Goal: Task Accomplishment & Management: Use online tool/utility

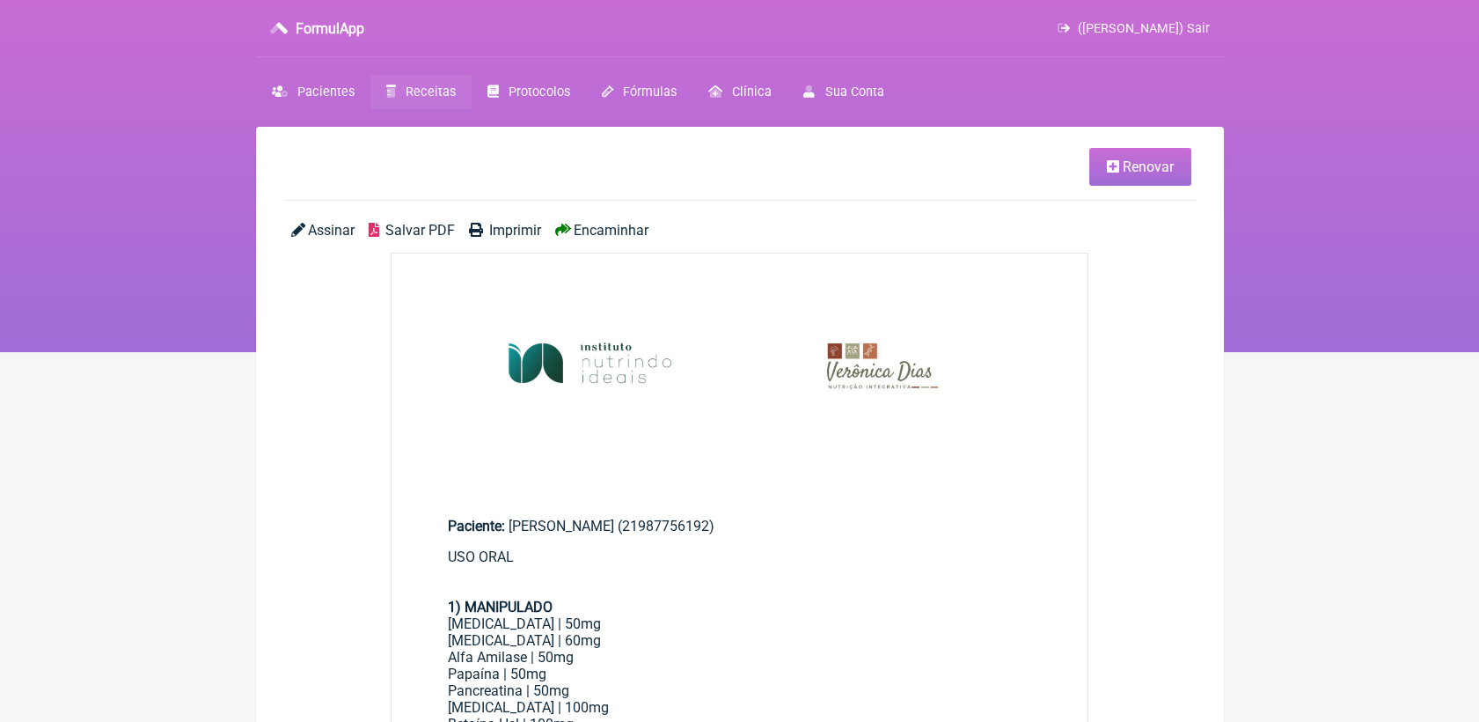
click at [426, 86] on span "Receitas" at bounding box center [431, 91] width 50 height 15
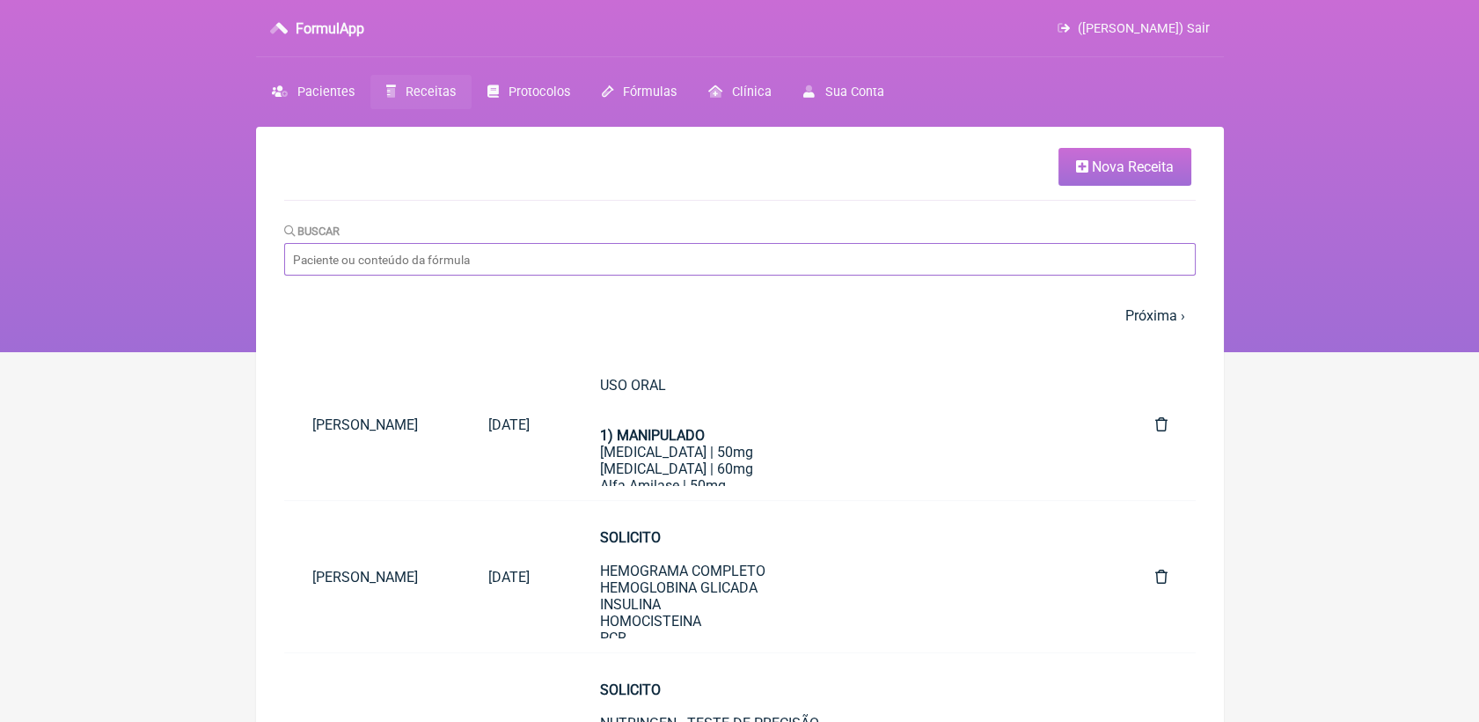
click at [641, 266] on input "Buscar" at bounding box center [740, 259] width 912 height 33
type input "fernanda"
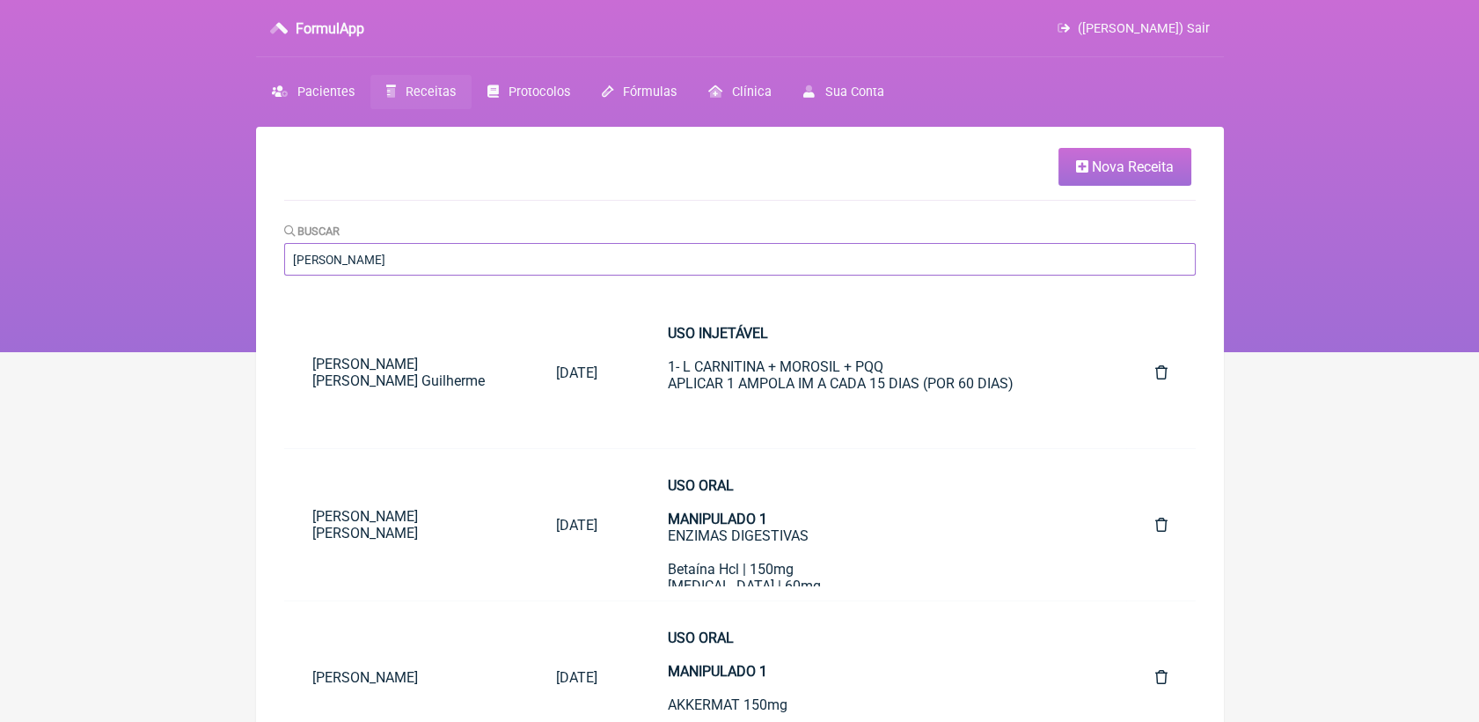
click at [599, 260] on input "[PERSON_NAME]" at bounding box center [740, 259] width 912 height 33
type input "fernanda barbo"
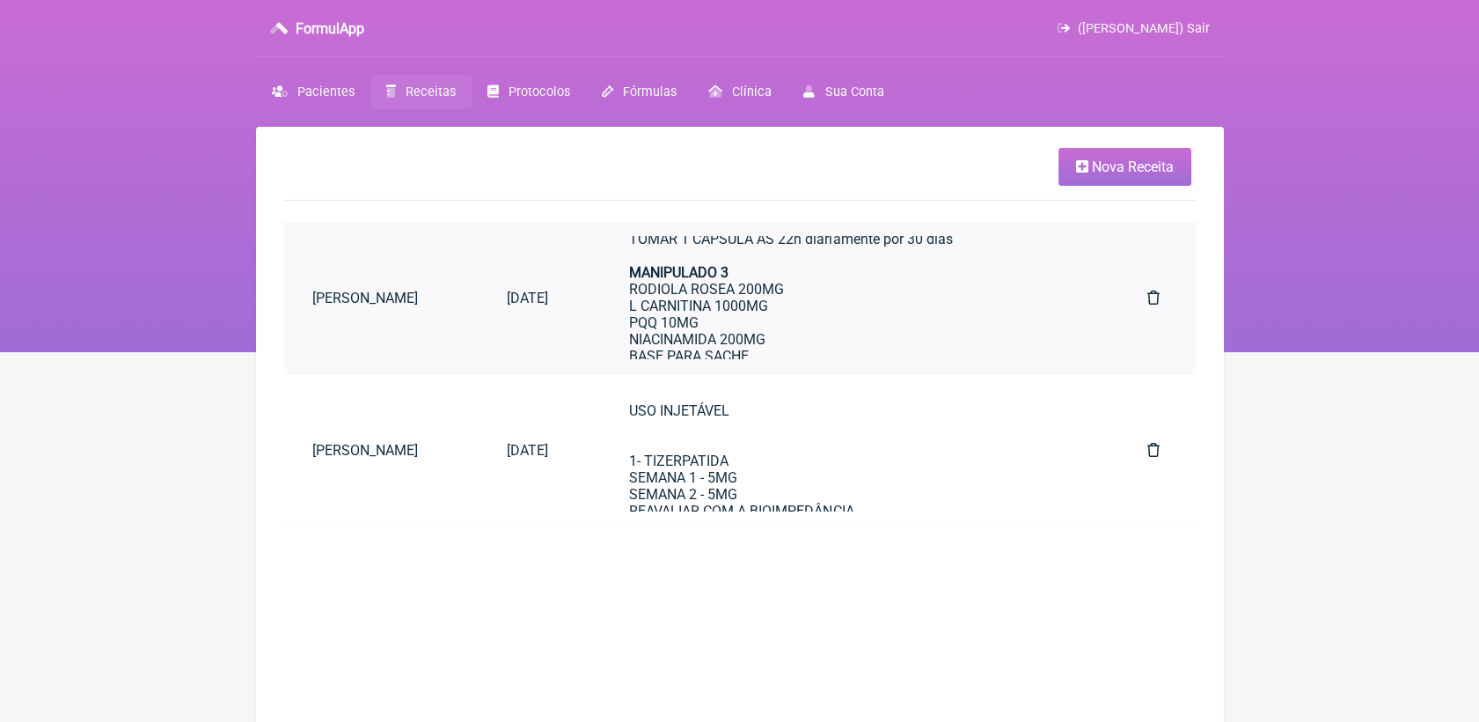
scroll to position [312, 0]
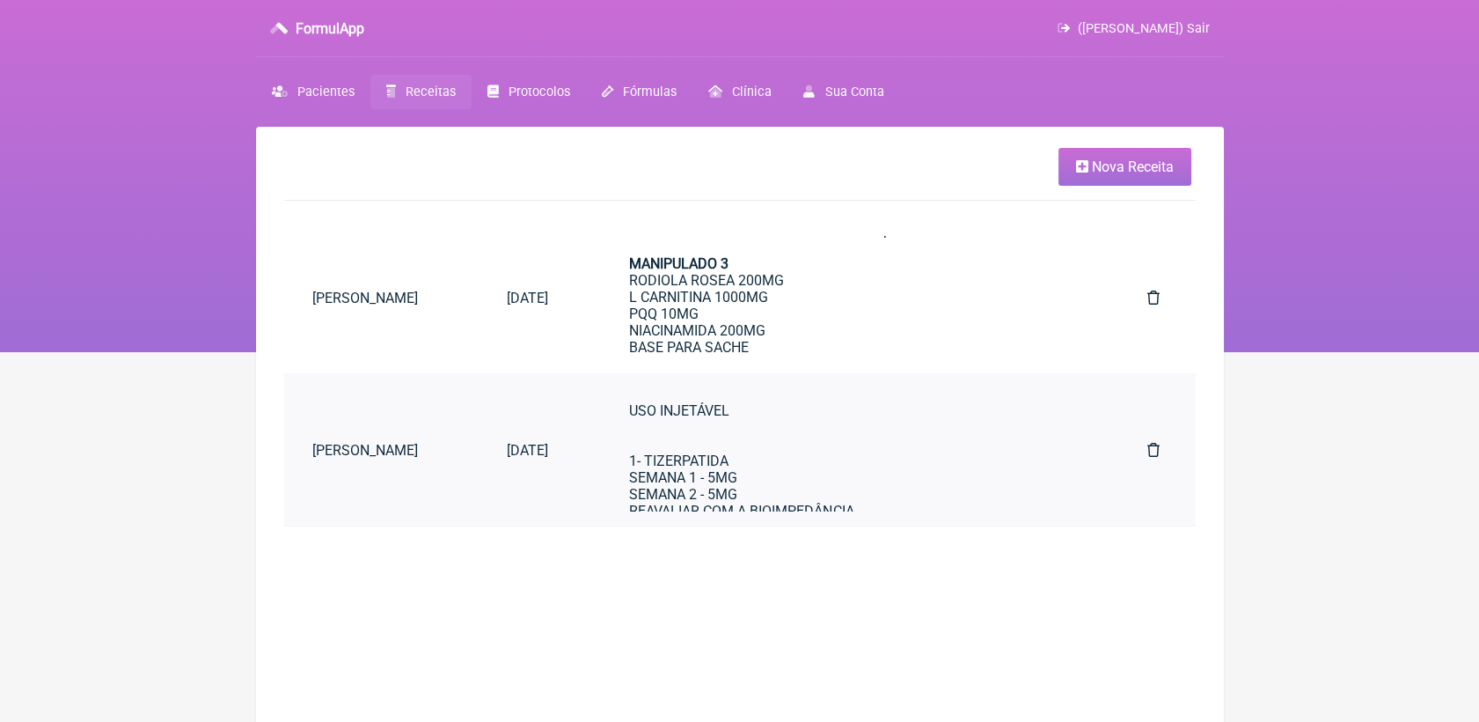
click at [944, 444] on div "USO INJETÁVEL 1- TIZERPATIDA SEMANA 1 - 5MG SEMANA 2 - 5MG REAVALIAR COM A BIOI…" at bounding box center [853, 536] width 448 height 268
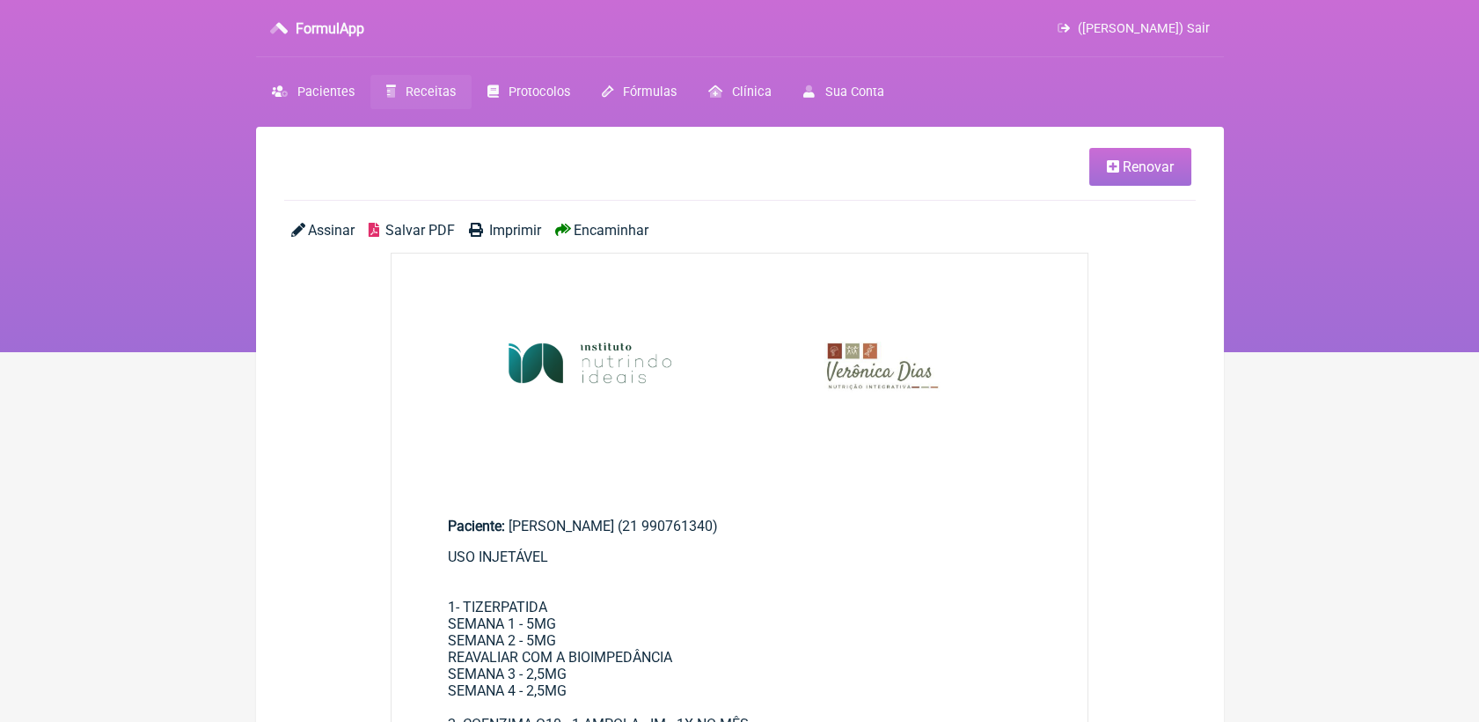
click at [1128, 160] on span "Renovar" at bounding box center [1148, 166] width 51 height 17
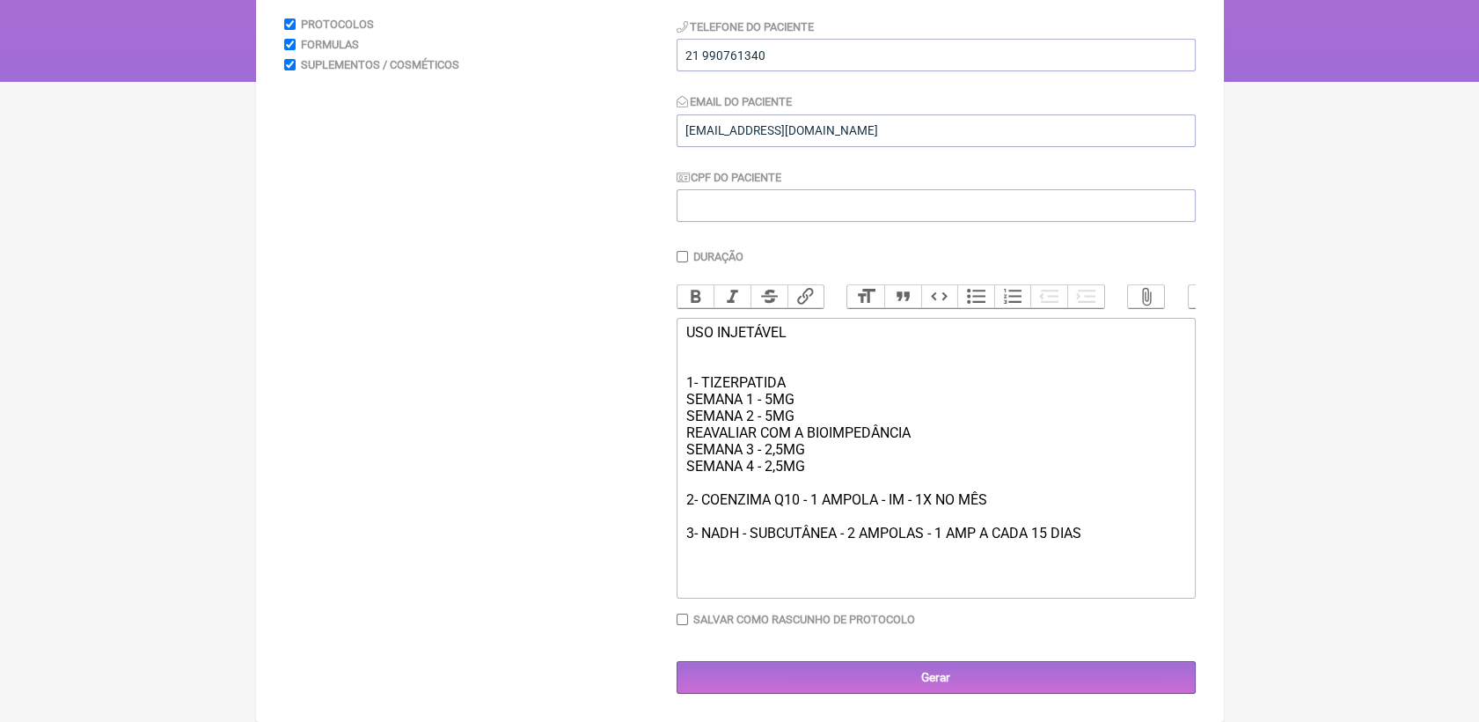
scroll to position [297, 0]
drag, startPoint x: 685, startPoint y: 429, endPoint x: 834, endPoint y: 461, distance: 153.1
click at [834, 461] on trix-editor "USO INJETÁVEL 1- TIZERPATIDA SEMANA 1 - 5MG SEMANA 2 - 5MG REAVALIAR COM A BIOI…" at bounding box center [936, 458] width 519 height 281
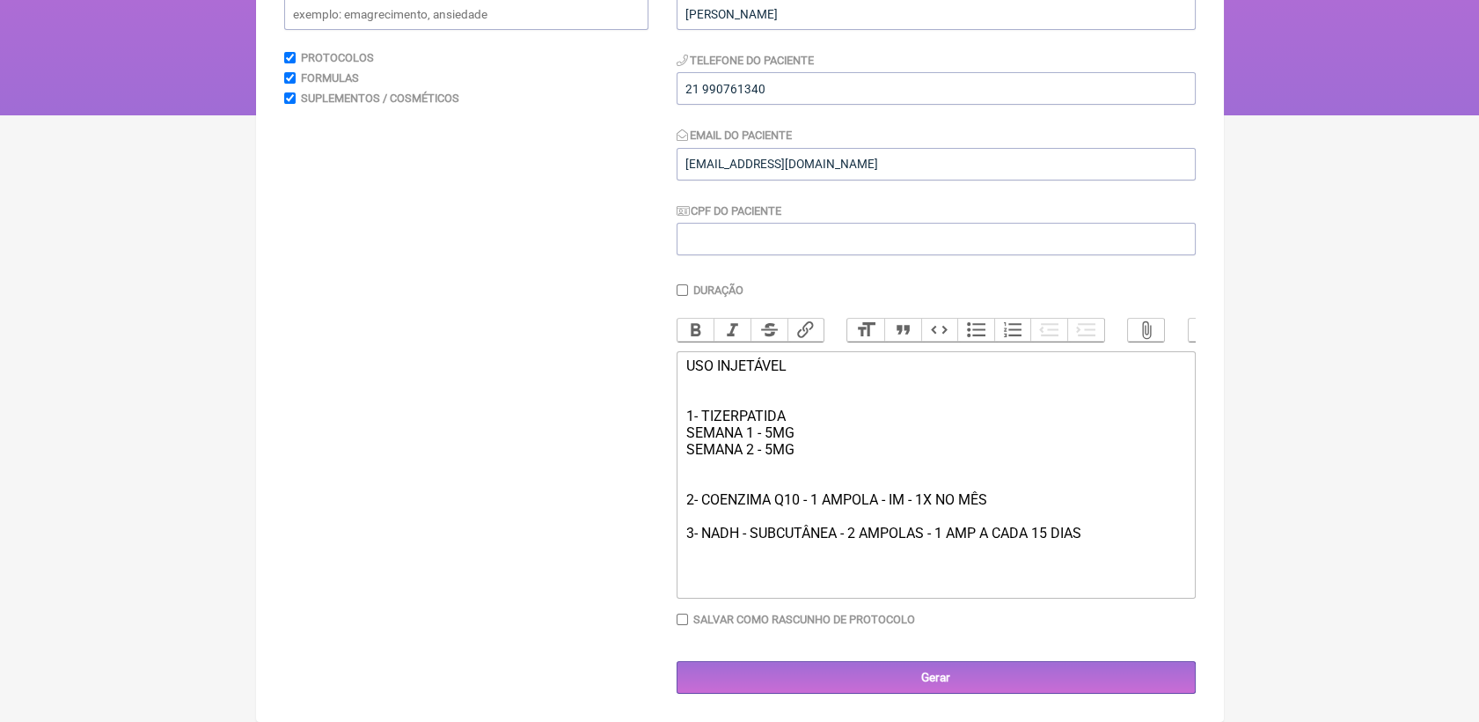
scroll to position [246, 0]
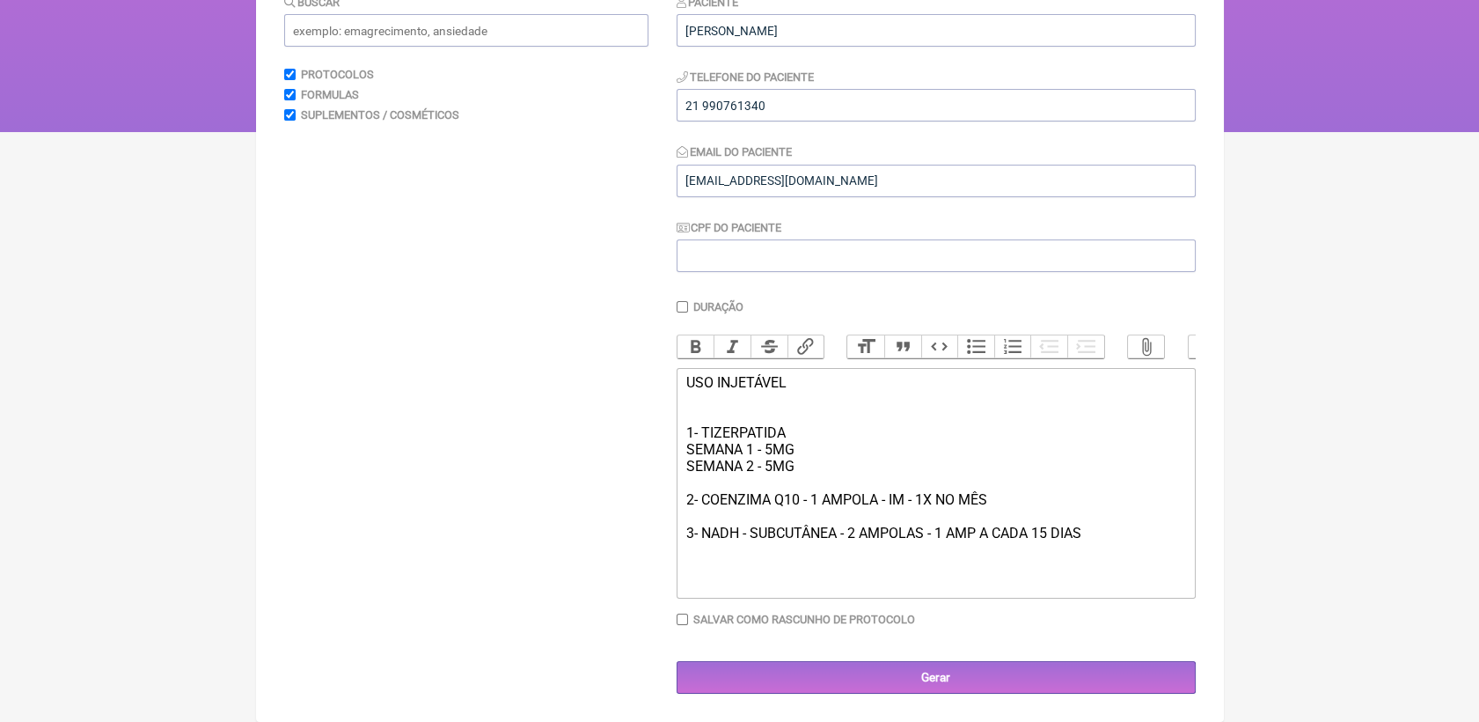
click at [810, 459] on div "USO INJETÁVEL 1- TIZERPATIDA SEMANA 1 - 5MG SEMANA 2 - 5MG 2- COENZIMA Q10 - 1 …" at bounding box center [936, 482] width 500 height 217
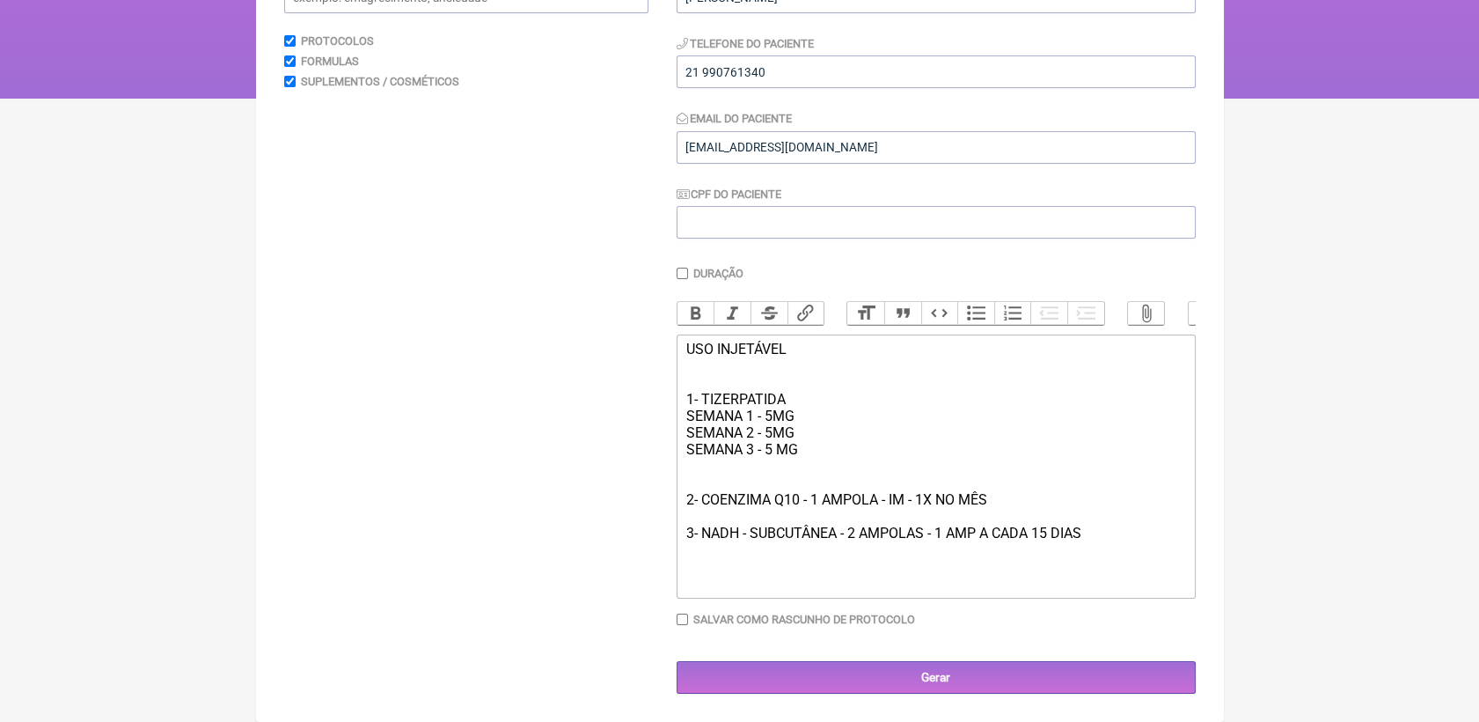
scroll to position [281, 0]
click at [806, 435] on div "USO INJETÁVEL 1- TIZERPATIDA SEMANA 1 - 5MG SEMANA 2 - 5MG SEMANA 3 - 5 MG 2- C…" at bounding box center [936, 466] width 500 height 251
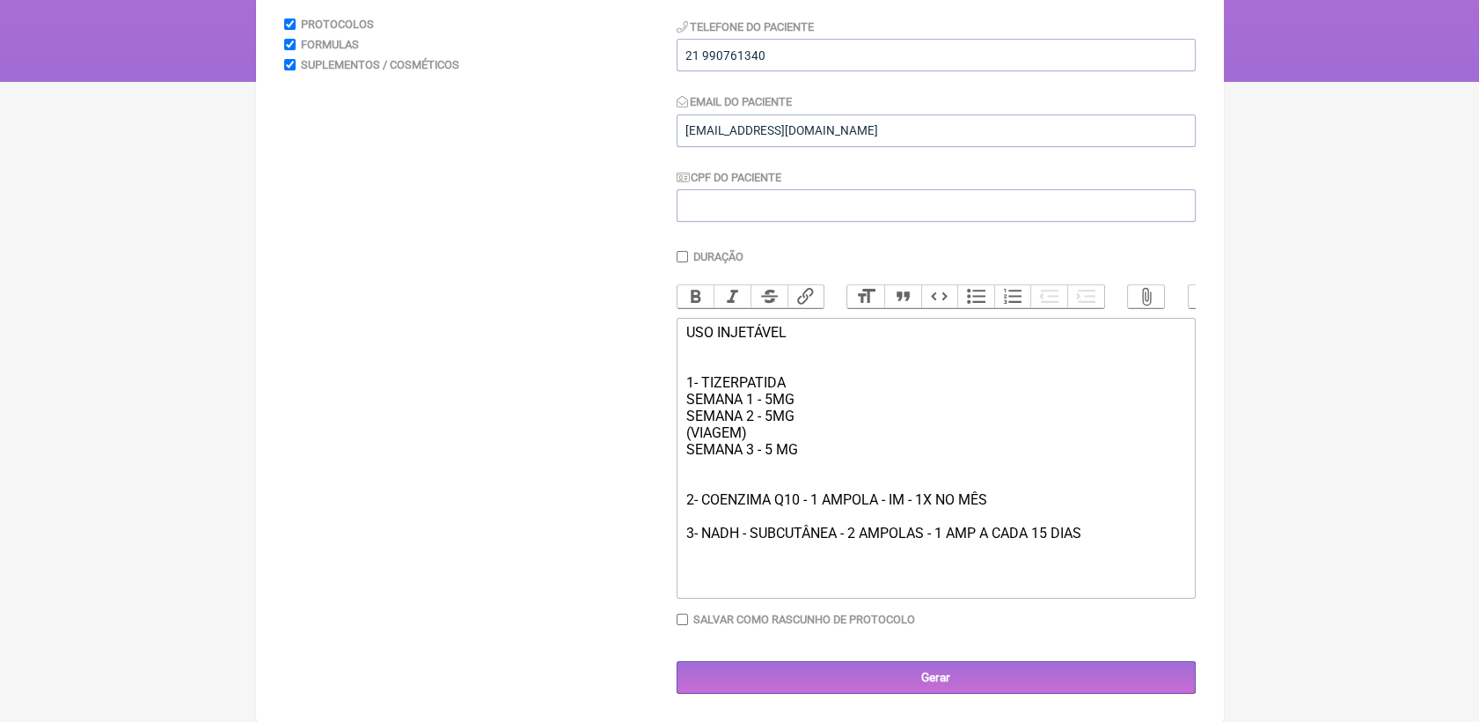
click at [812, 448] on div "USO INJETÁVEL 1- TIZERPATIDA SEMANA 1 - 5MG SEMANA 2 - 5MG (VIAGEM) SEMANA 3 - …" at bounding box center [936, 458] width 500 height 268
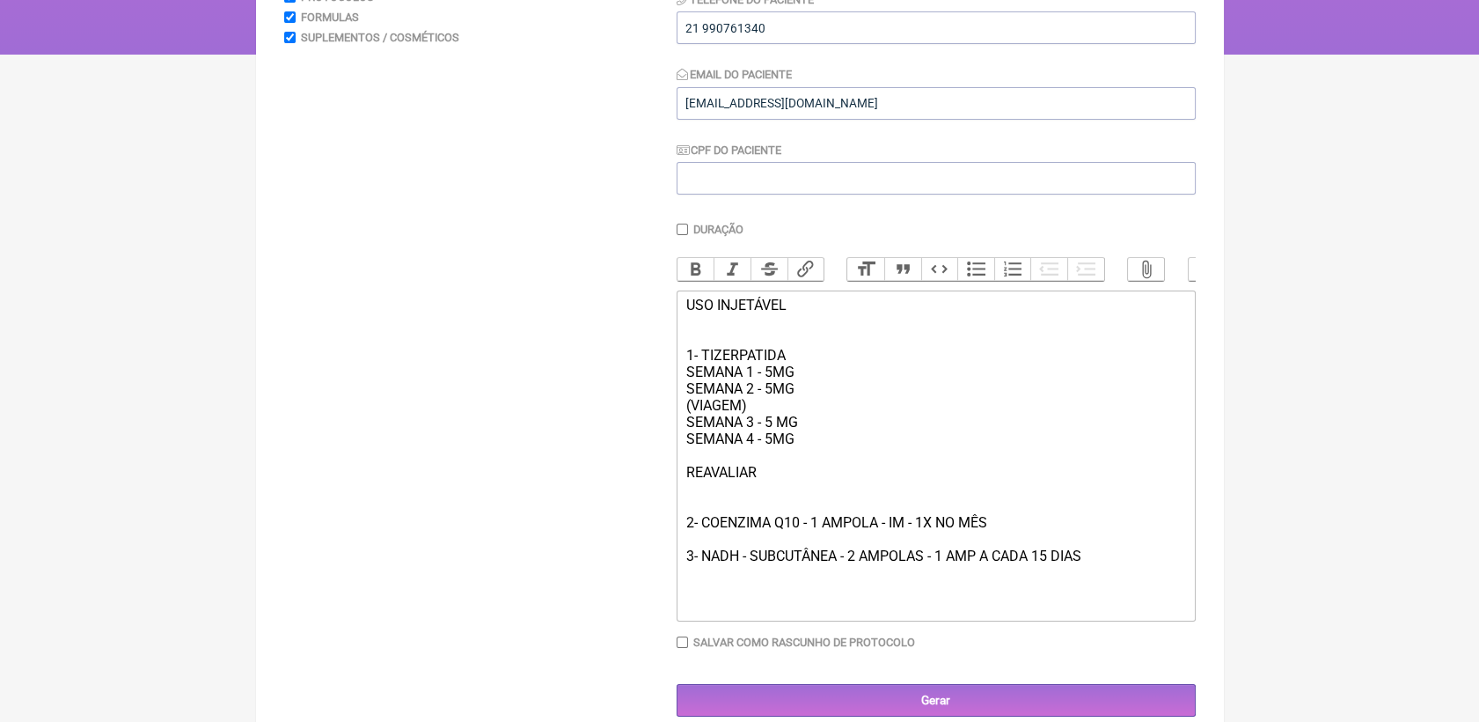
type trix-editor "<div>USO INJETÁVEL<br><br><br>1- TIZERPATIDA<br>SEMANA 1 - 5MG<br>SEMANA 2 - 5M…"
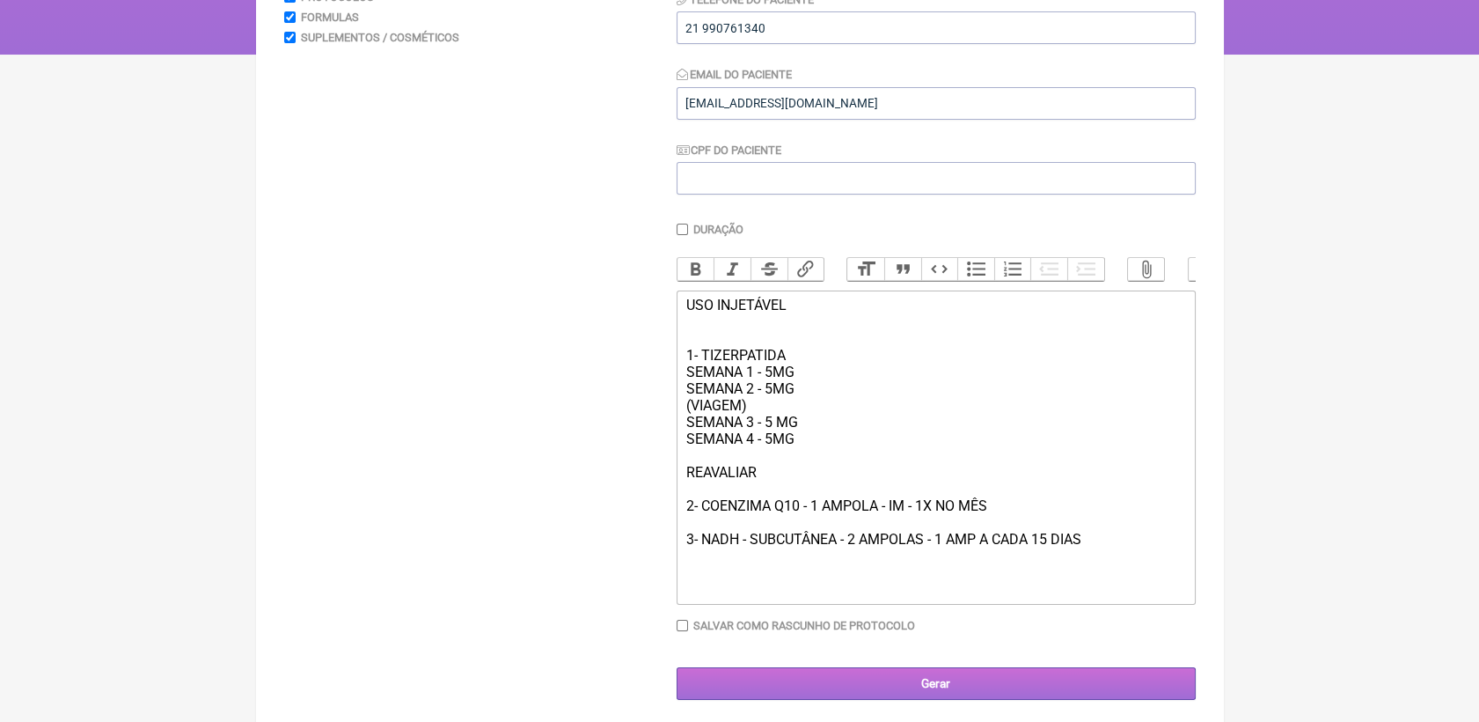
click at [1001, 700] on input "Gerar" at bounding box center [936, 683] width 519 height 33
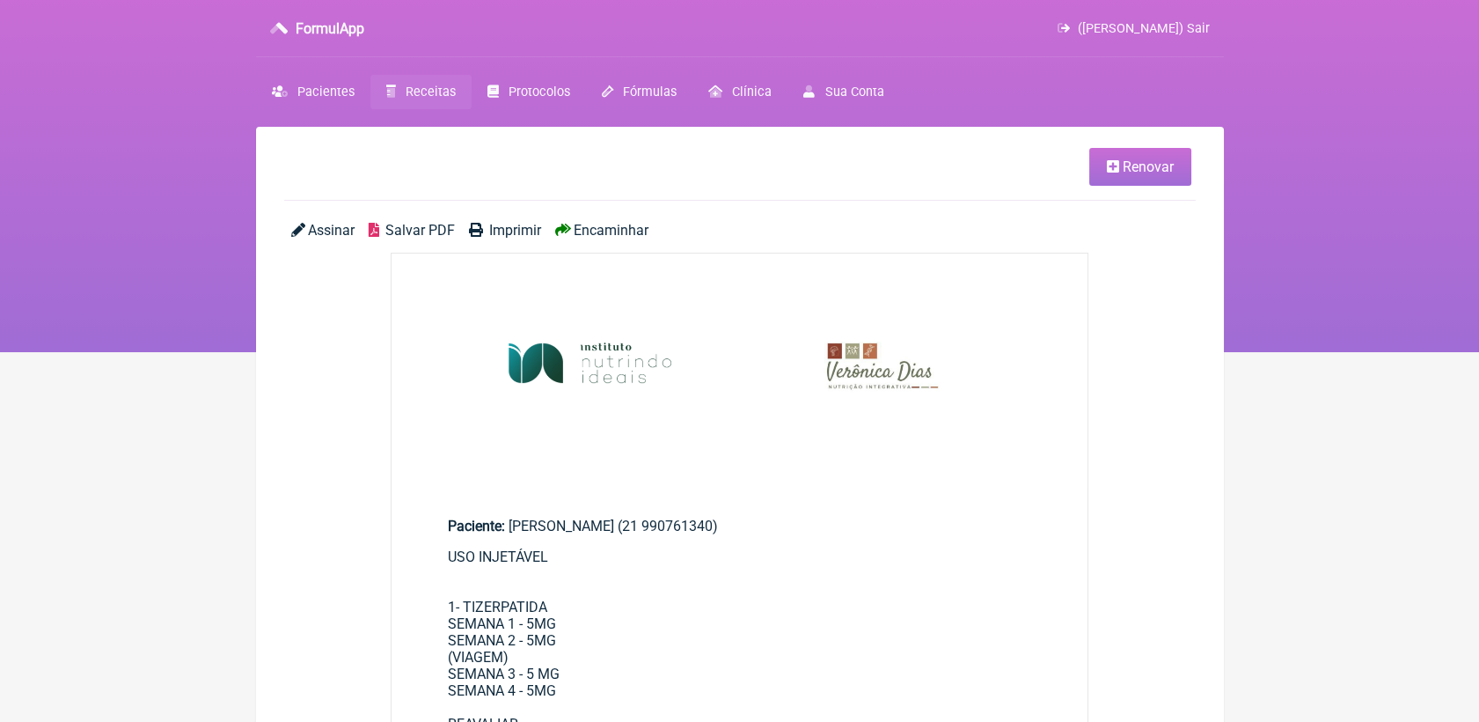
click at [421, 232] on span "Salvar PDF" at bounding box center [420, 230] width 70 height 17
click at [425, 222] on span "Salvar PDF" at bounding box center [420, 230] width 70 height 17
click at [443, 90] on span "Receitas" at bounding box center [431, 91] width 50 height 15
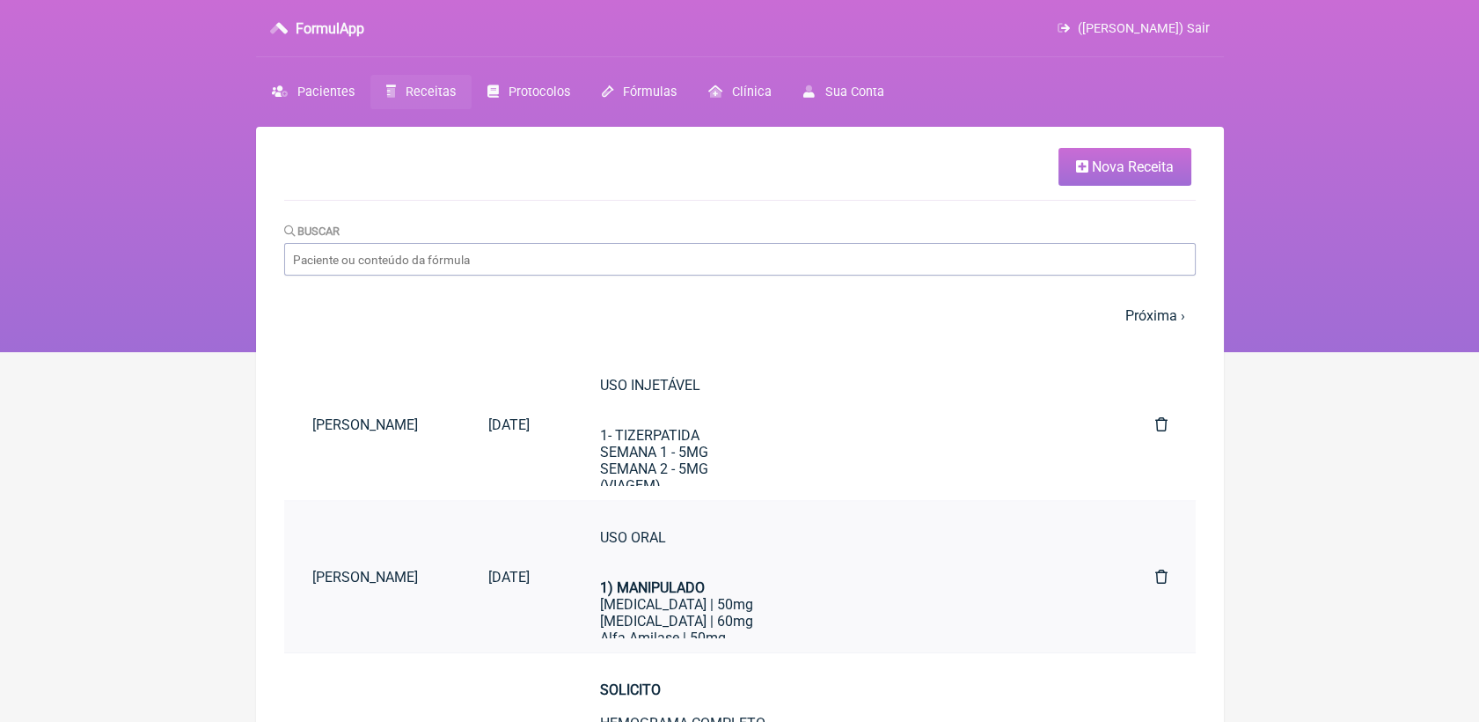
click at [672, 612] on div "[MEDICAL_DATA] | 50mg" at bounding box center [842, 604] width 485 height 17
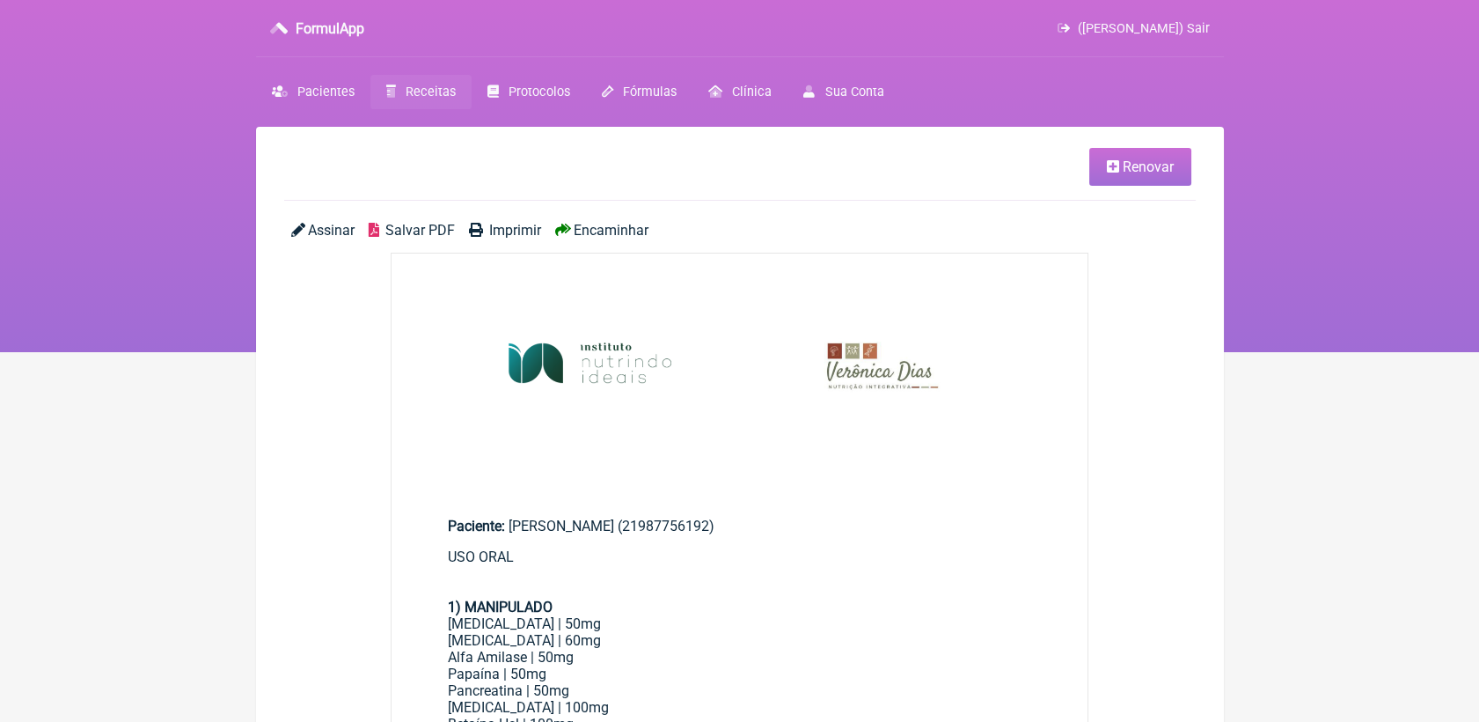
click at [1142, 180] on link "Renovar" at bounding box center [1140, 167] width 102 height 38
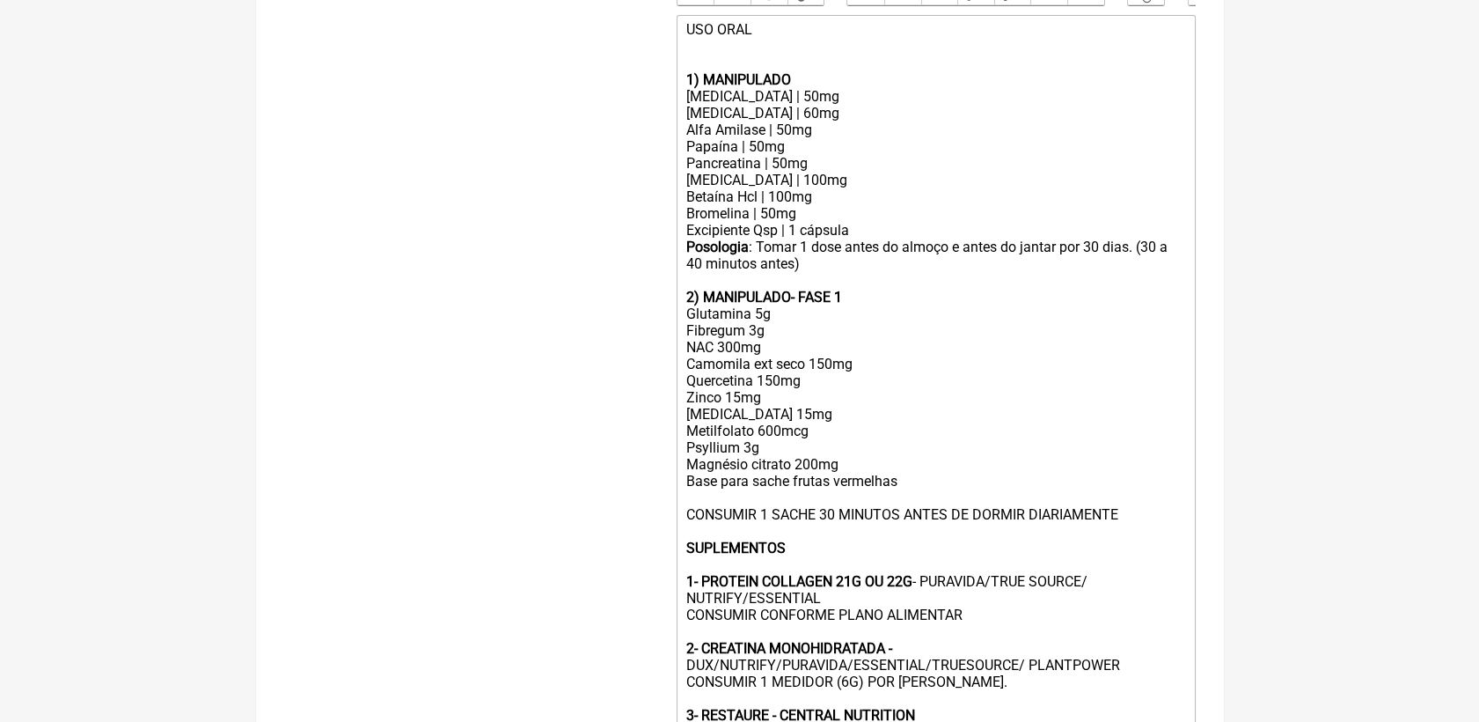
scroll to position [597, 0]
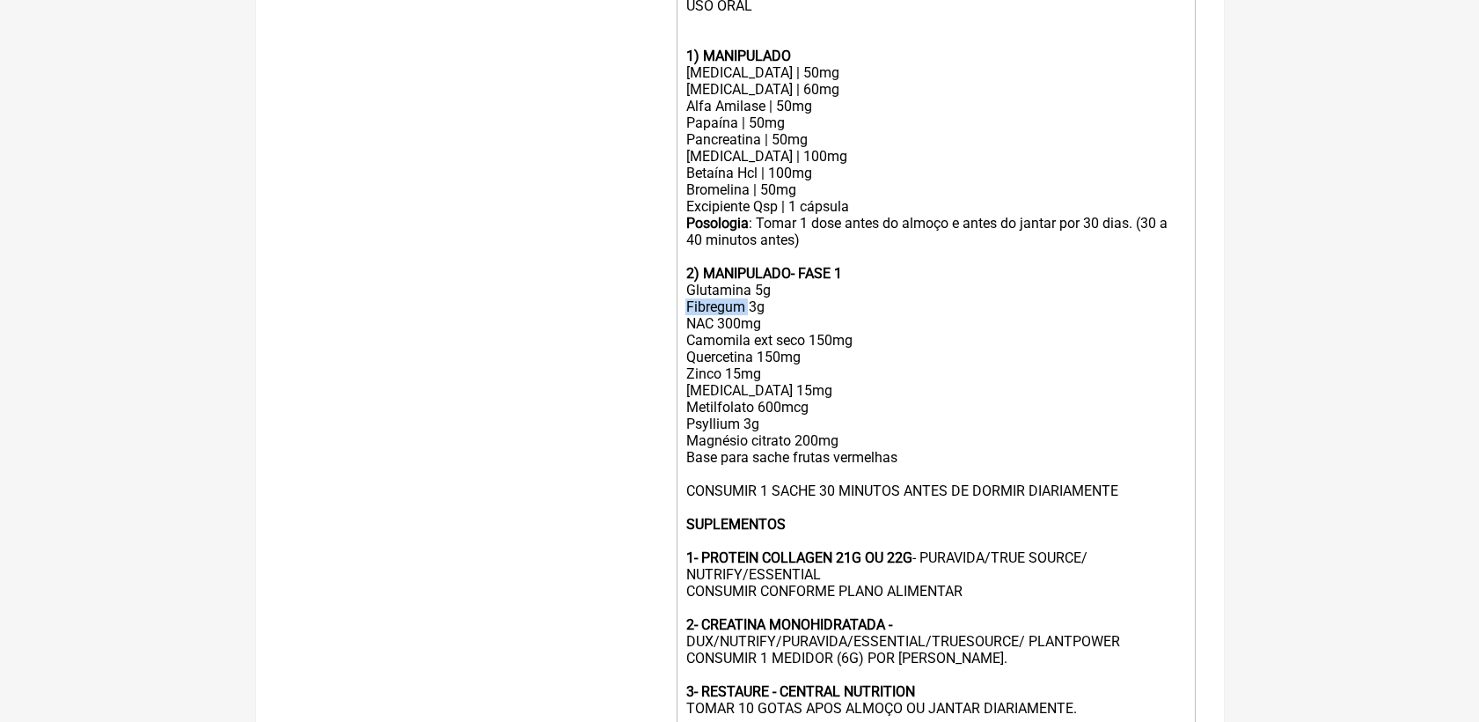
drag, startPoint x: 685, startPoint y: 330, endPoint x: 750, endPoint y: 335, distance: 65.3
click at [750, 335] on trix-editor "USO ORAL 1) MANIPULADO Lipase | 50mg Protease | 60mg Alfa Amilase | 50mg Papaín…" at bounding box center [936, 382] width 519 height 782
type trix-editor "<div>USO ORAL<br><br><br></div><div><strong>1) MANIPULADO</strong></div><div>Li…"
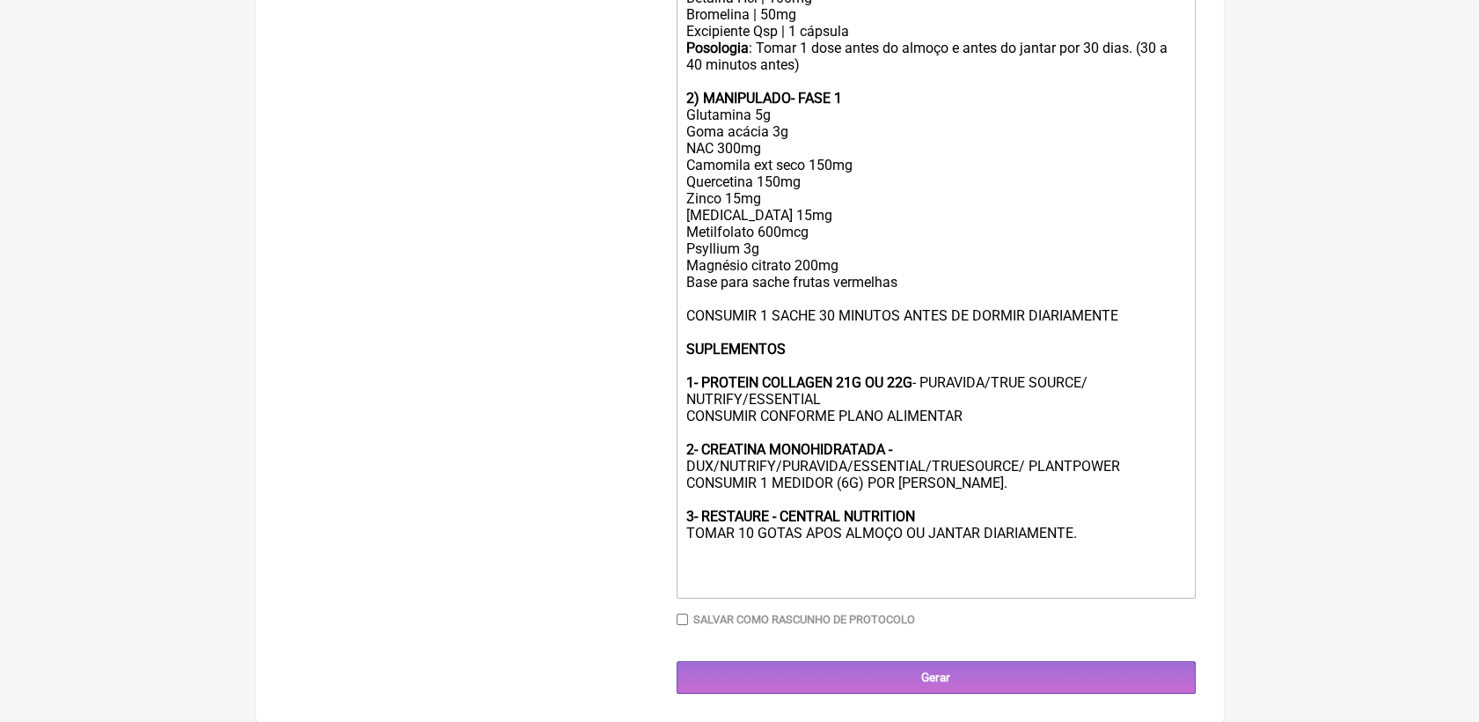
scroll to position [814, 0]
click at [964, 668] on input "Gerar" at bounding box center [936, 677] width 519 height 33
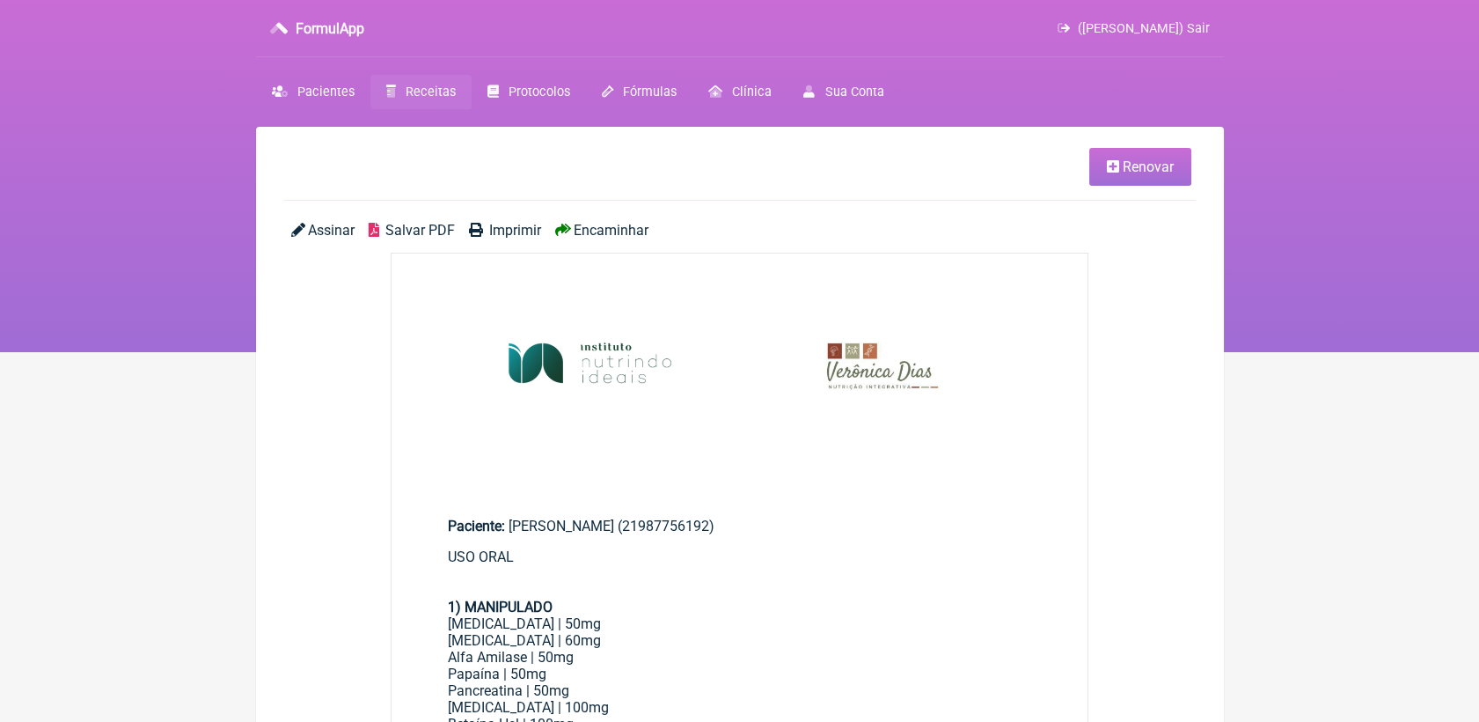
click at [385, 235] on link "Salvar PDF" at bounding box center [412, 230] width 86 height 17
